Goal: Task Accomplishment & Management: Complete application form

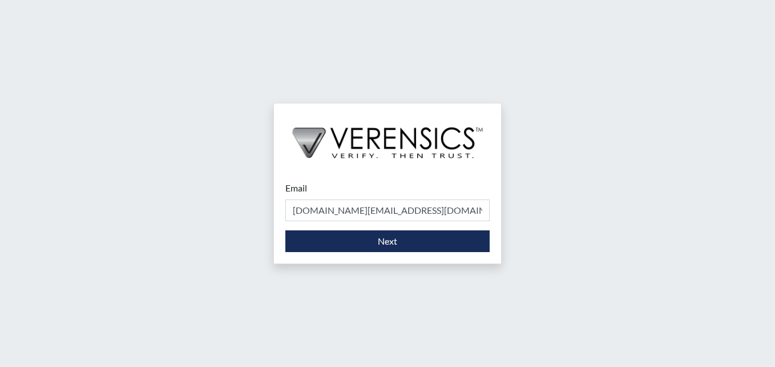
drag, startPoint x: 404, startPoint y: 208, endPoint x: 376, endPoint y: 212, distance: 28.9
click at [376, 212] on input "[DOMAIN_NAME][EMAIL_ADDRESS][DOMAIN_NAME]" at bounding box center [388, 210] width 204 height 22
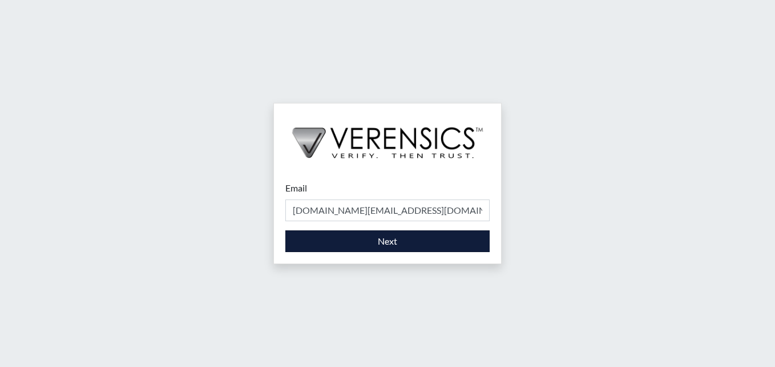
type input "[DOMAIN_NAME][EMAIL_ADDRESS][DOMAIN_NAME]"
click at [349, 250] on button "Next" at bounding box center [388, 241] width 204 height 22
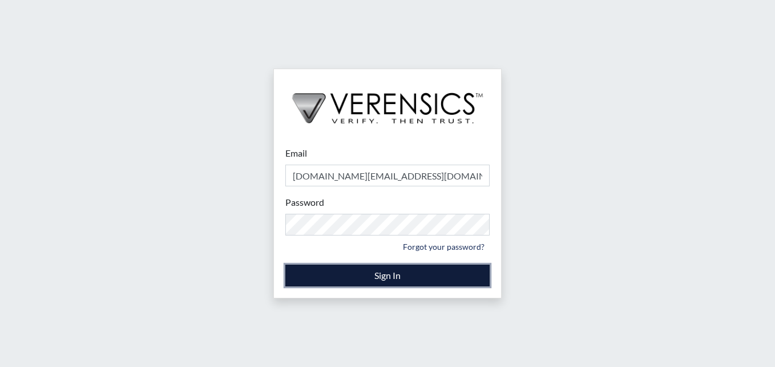
click at [357, 272] on button "Sign In" at bounding box center [388, 275] width 204 height 22
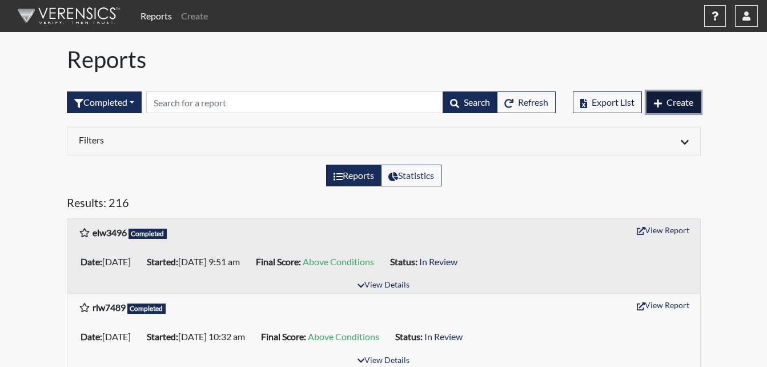
click at [657, 104] on icon "button" at bounding box center [658, 103] width 8 height 8
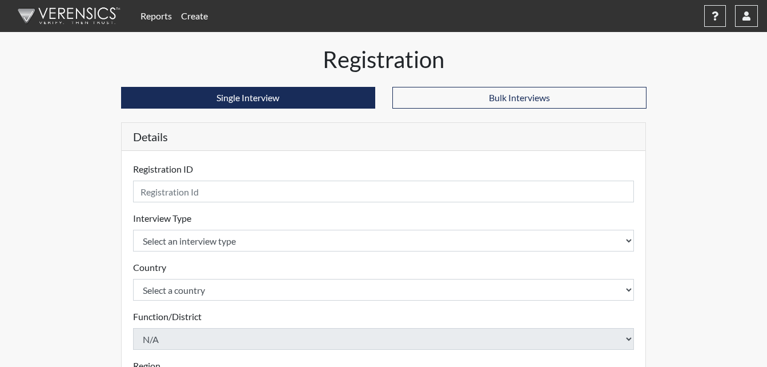
click at [191, 203] on form "Registration ID Please provide a registration ID. Interview Type Select an inte…" at bounding box center [383, 366] width 501 height 409
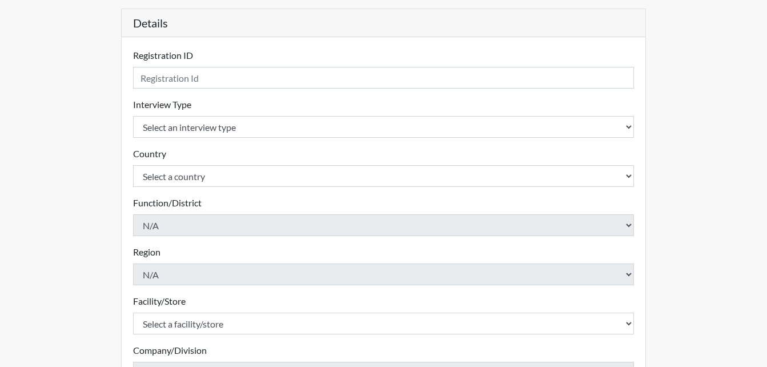
scroll to position [114, 0]
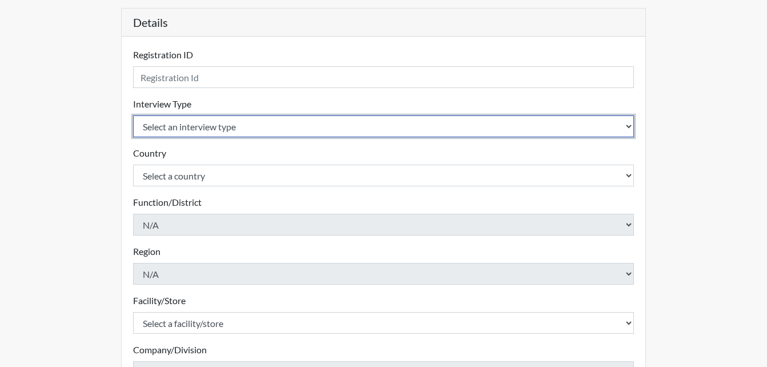
click at [180, 132] on select "Select an interview type Corrections Pre-Employment" at bounding box center [383, 126] width 501 height 22
select select "ff733e93-e1bf-11ea-9c9f-0eff0cf7eb8f"
click at [133, 115] on select "Select an interview type Corrections Pre-Employment" at bounding box center [383, 126] width 501 height 22
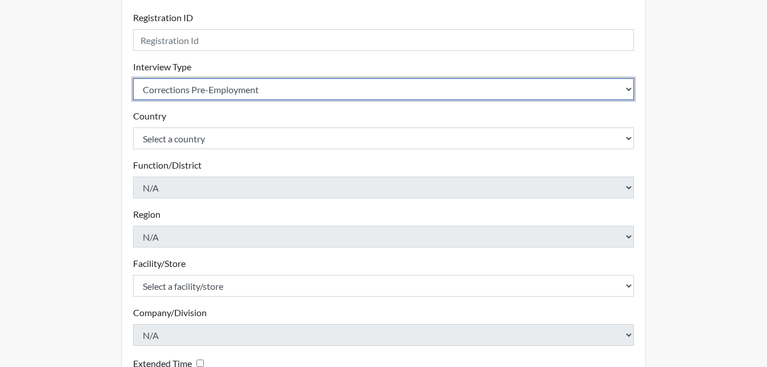
scroll to position [171, 0]
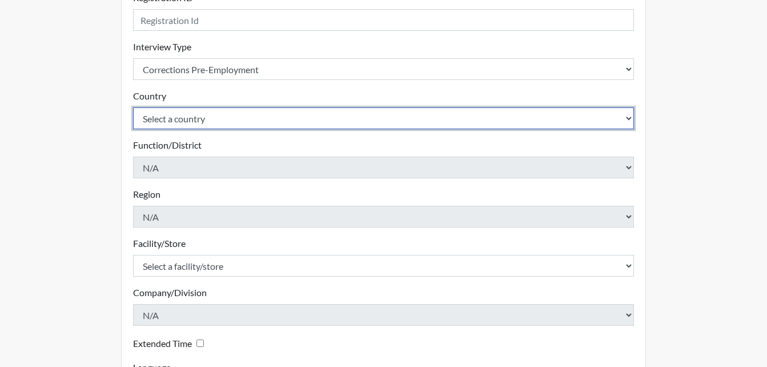
click at [179, 116] on select "Select a country United States Mexico" at bounding box center [383, 118] width 501 height 22
select select "united-states-of-america"
click at [133, 107] on select "Select a country United States Mexico" at bounding box center [383, 118] width 501 height 22
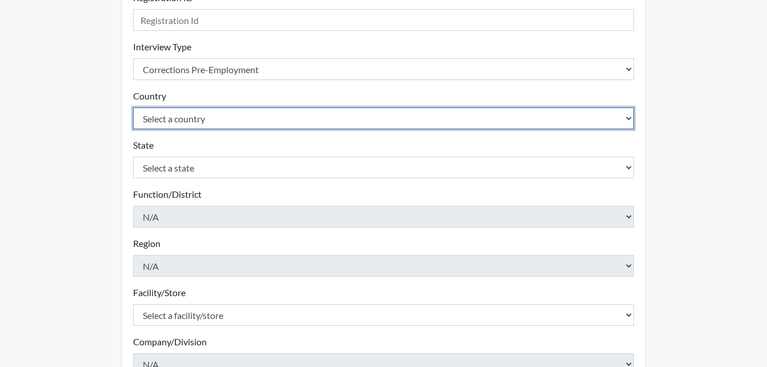
scroll to position [228, 0]
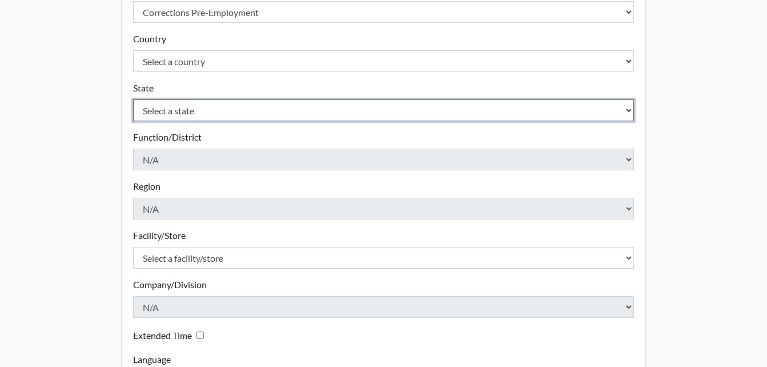
click at [184, 108] on select "Select a state Alabama Alaska Arizona Arkansas California Colorado Connecticut …" at bounding box center [383, 110] width 501 height 22
click at [194, 115] on select "Select a state Alabama Alaska Arizona Arkansas California Colorado Connecticut …" at bounding box center [383, 110] width 501 height 22
select select "GA"
click at [133, 99] on select "Select a state Alabama Alaska Arizona Arkansas California Colorado Connecticut …" at bounding box center [383, 110] width 501 height 22
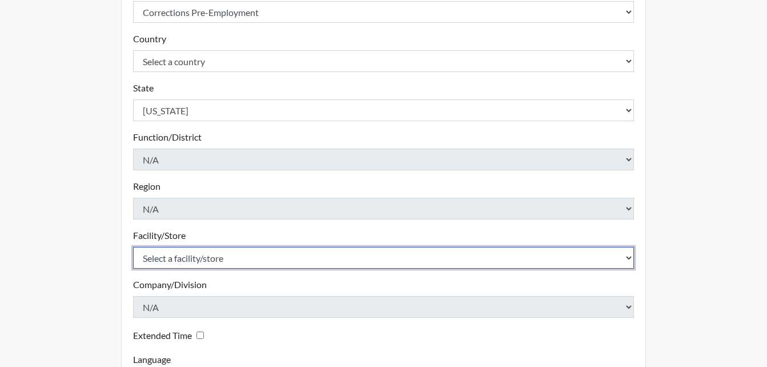
click at [212, 262] on select "Select a facility/store Bleckley PDC Pulaski SP" at bounding box center [383, 258] width 501 height 22
select select "07d467a1-a762-4c04-a0fd-01b52b78d04c"
click at [133, 247] on select "Select a facility/store Bleckley PDC Pulaski SP" at bounding box center [383, 258] width 501 height 22
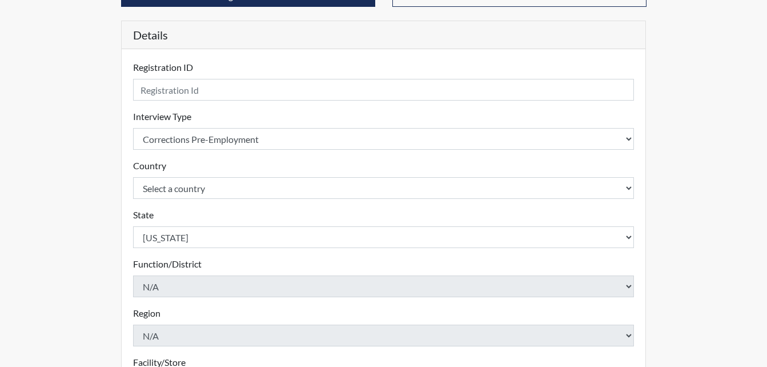
scroll to position [96, 0]
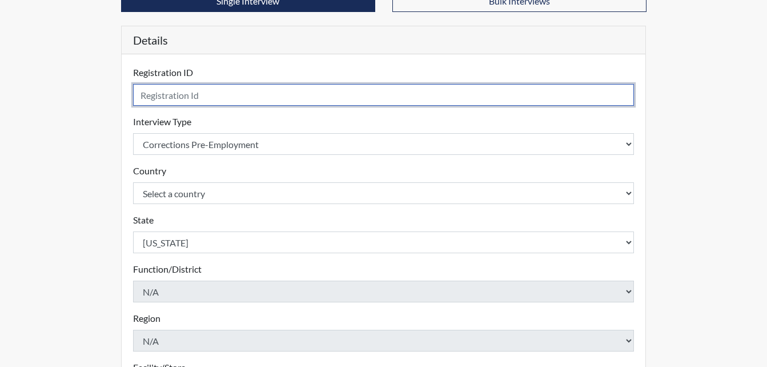
click at [200, 102] on input "text" at bounding box center [383, 95] width 501 height 22
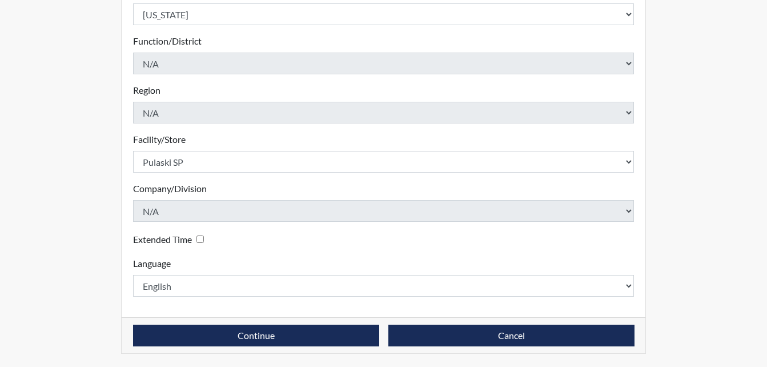
scroll to position [325, 0]
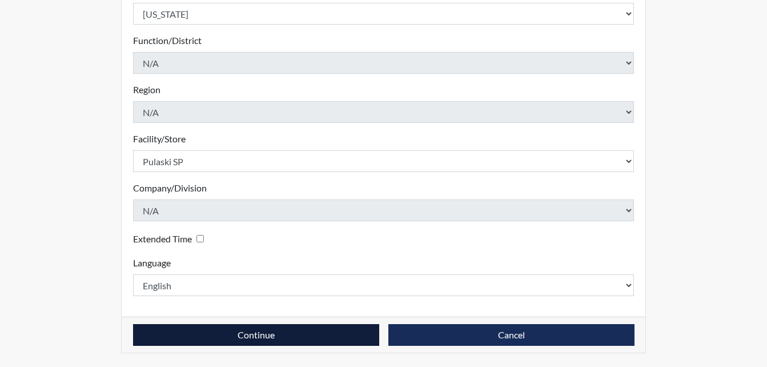
type input "rai0441"
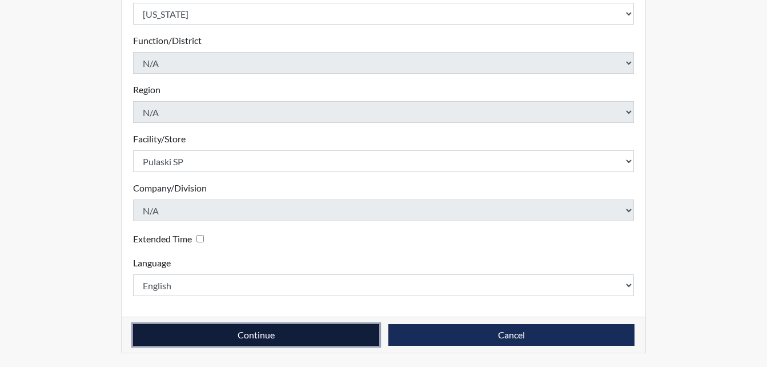
click at [291, 331] on button "Continue" at bounding box center [256, 335] width 246 height 22
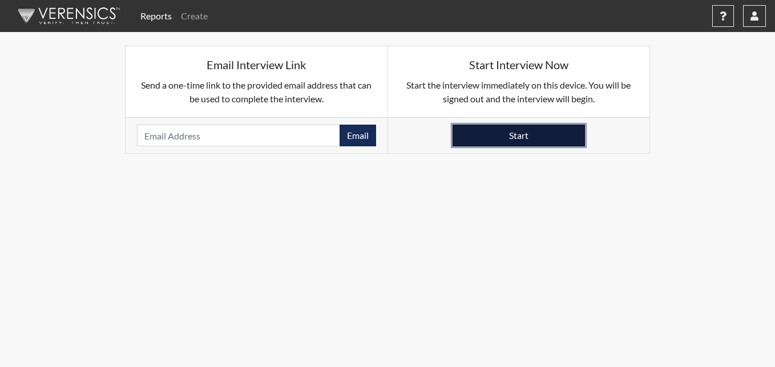
click at [531, 135] on button "Start" at bounding box center [519, 135] width 132 height 22
